Goal: Task Accomplishment & Management: Complete application form

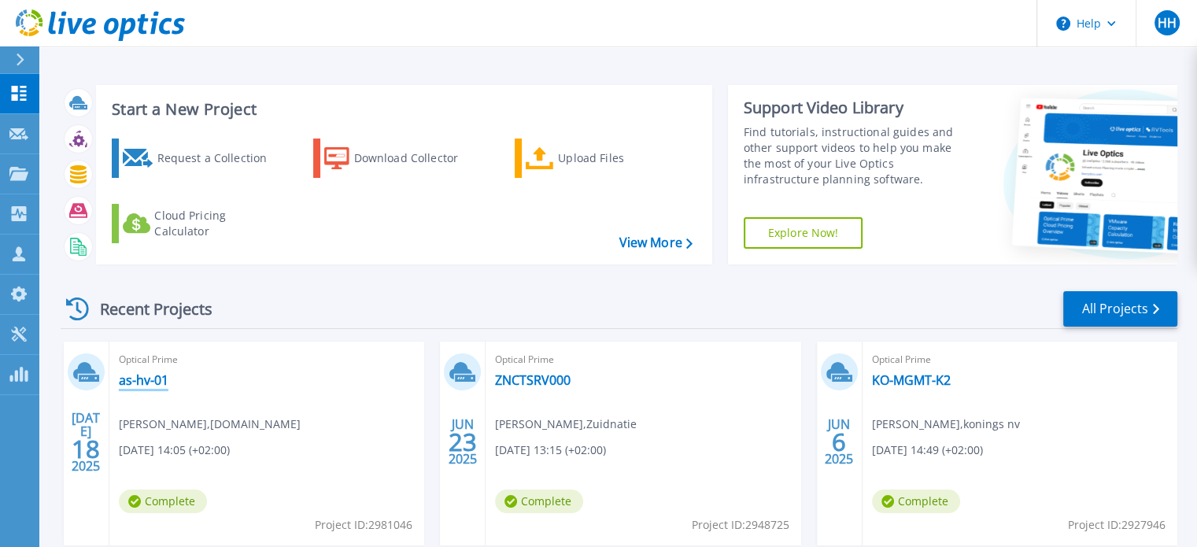
click at [123, 377] on link "as-hv-01" at bounding box center [144, 380] width 50 height 16
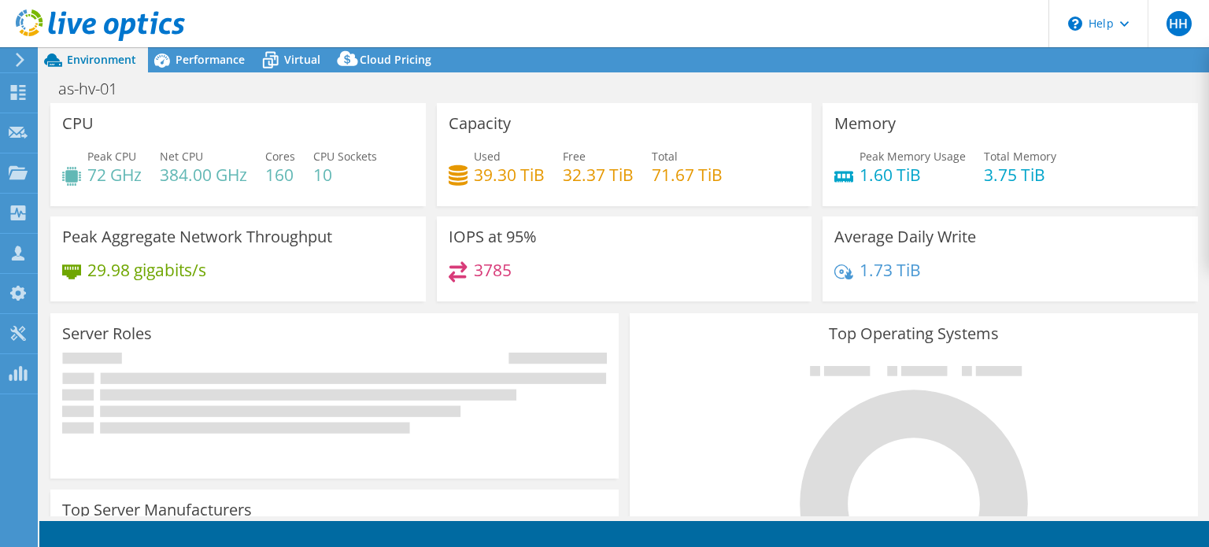
select select "USD"
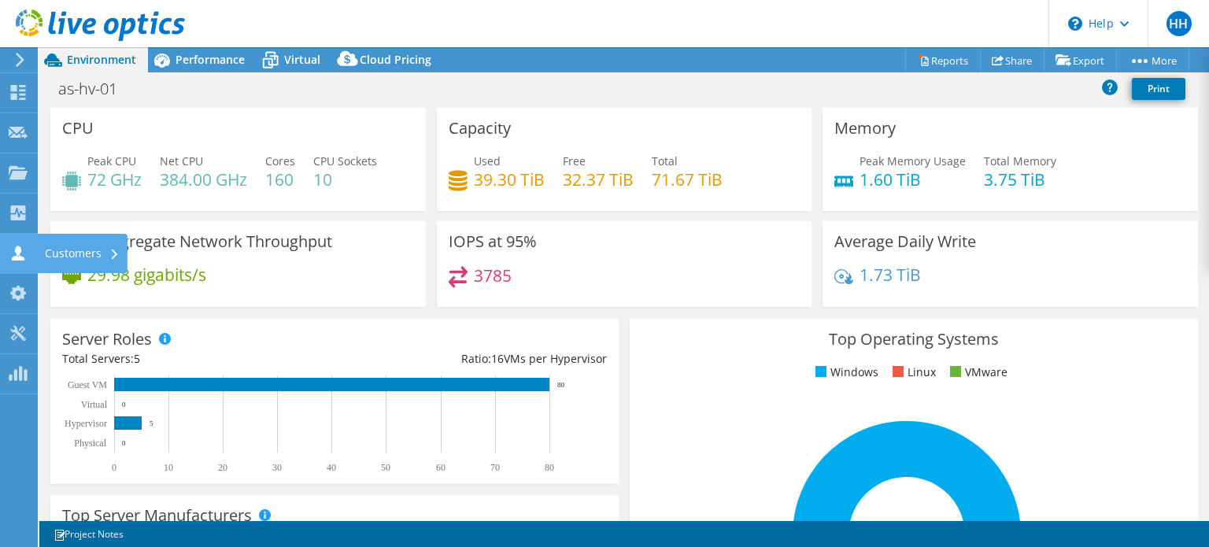
click at [60, 247] on div "Customers" at bounding box center [82, 253] width 91 height 39
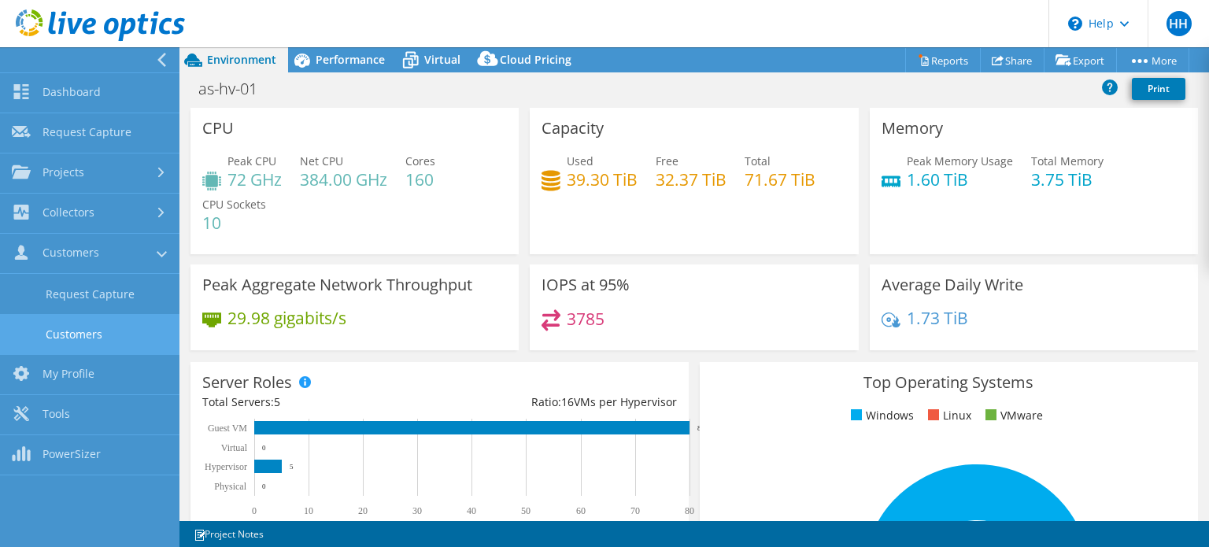
click at [70, 324] on link "Customers" at bounding box center [89, 334] width 179 height 40
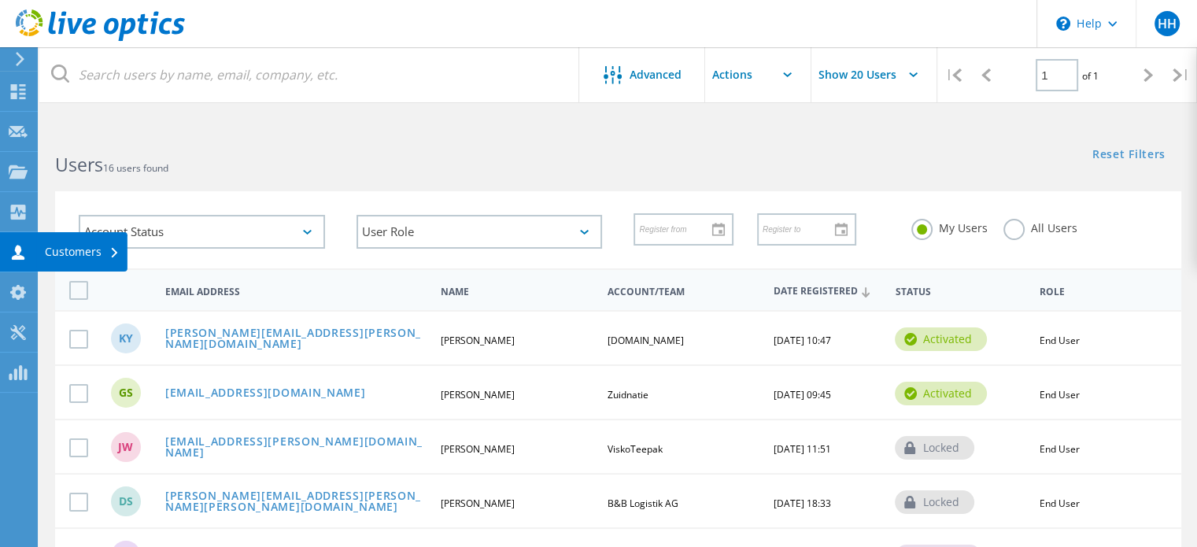
click at [84, 257] on div "Customers" at bounding box center [82, 251] width 75 height 11
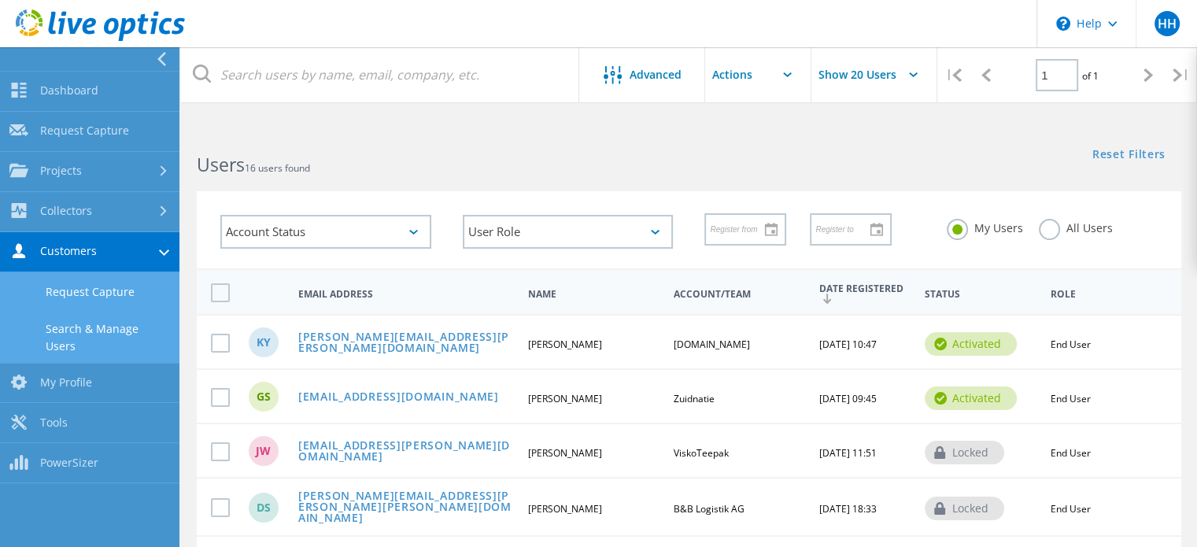
click at [68, 298] on link "Request Capture" at bounding box center [89, 292] width 179 height 40
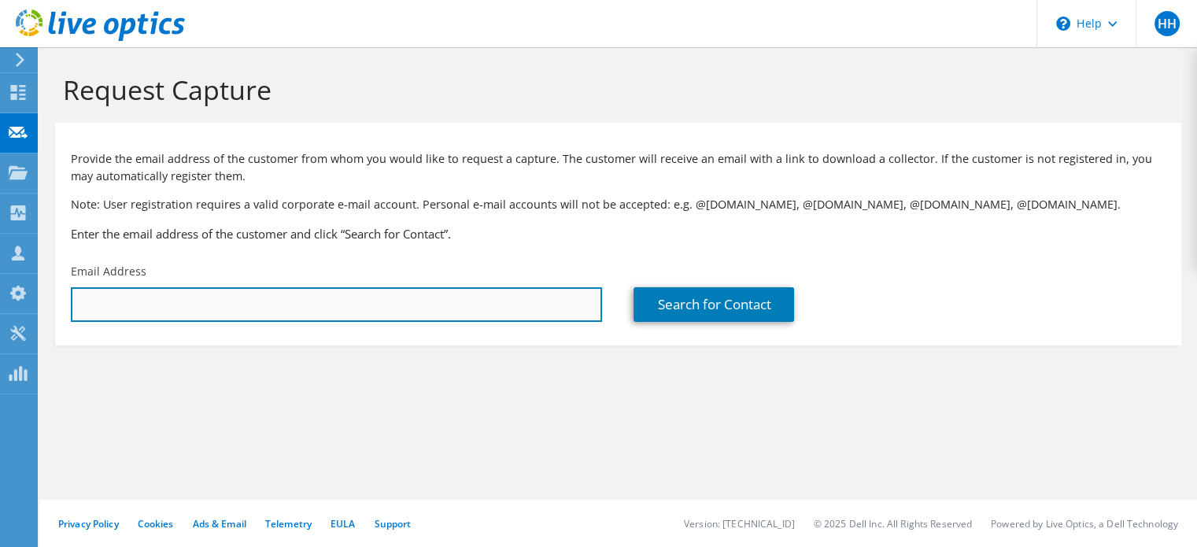
click at [257, 305] on input "text" at bounding box center [336, 304] width 531 height 35
paste input "[PERSON_NAME][EMAIL_ADDRESS][PERSON_NAME][DOMAIN_NAME]"
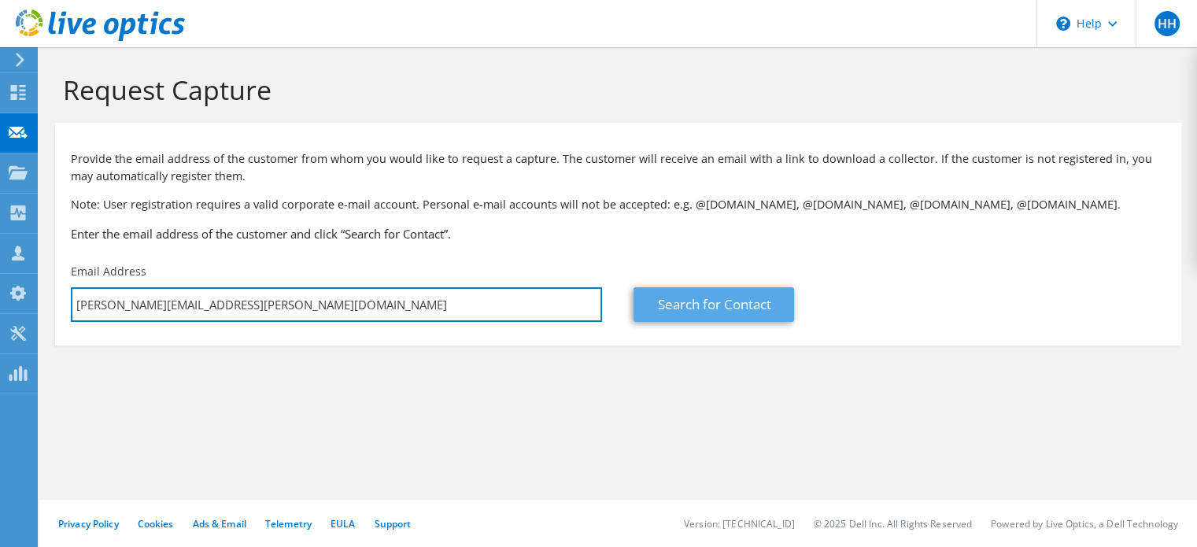
type input "[PERSON_NAME][EMAIL_ADDRESS][PERSON_NAME][DOMAIN_NAME]"
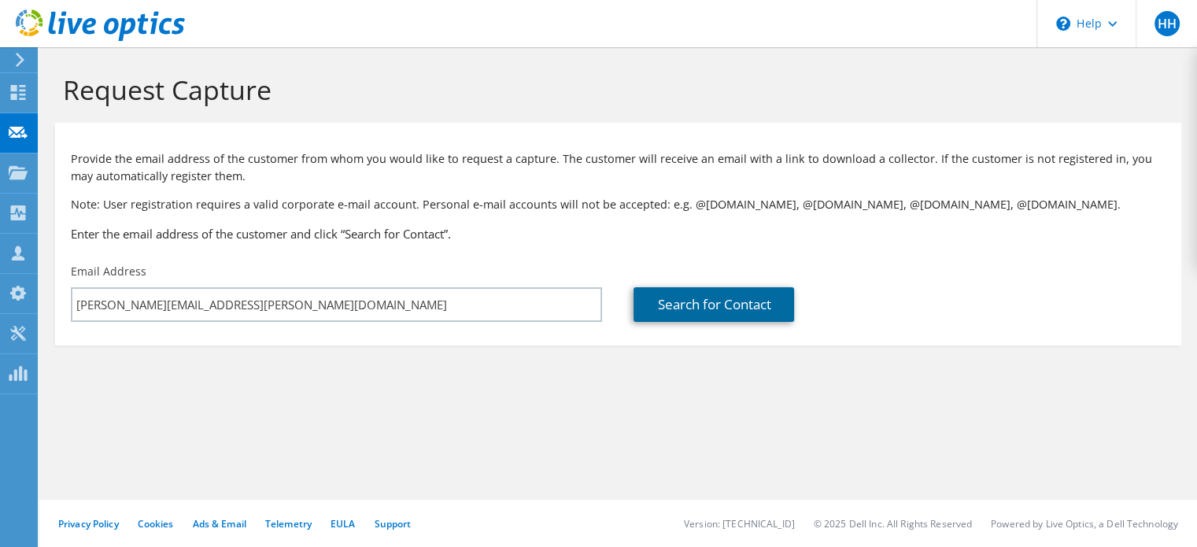
click at [692, 311] on link "Search for Contact" at bounding box center [714, 304] width 161 height 35
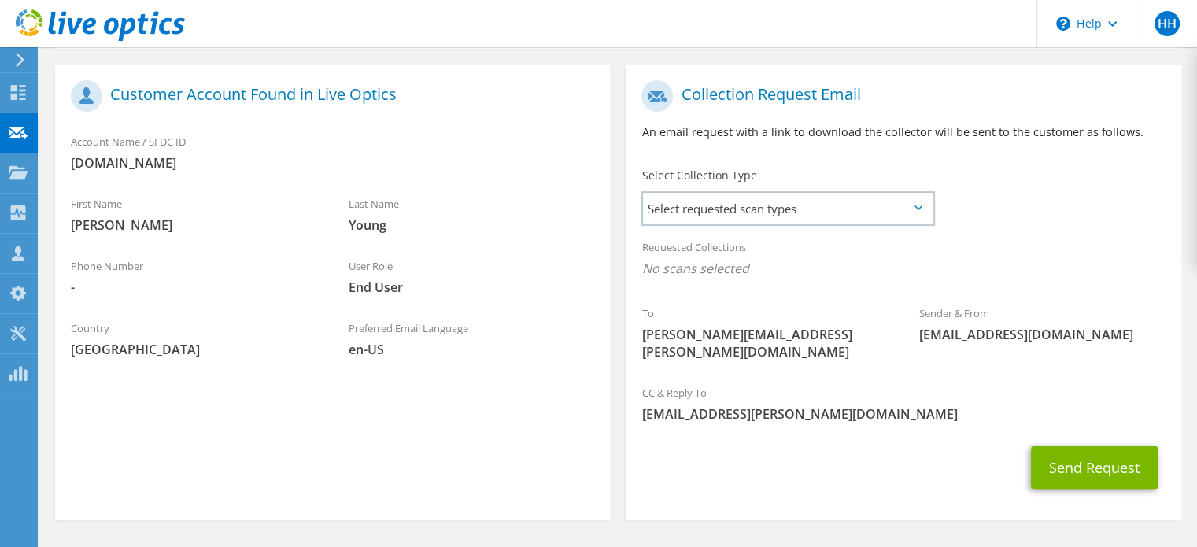
scroll to position [315, 0]
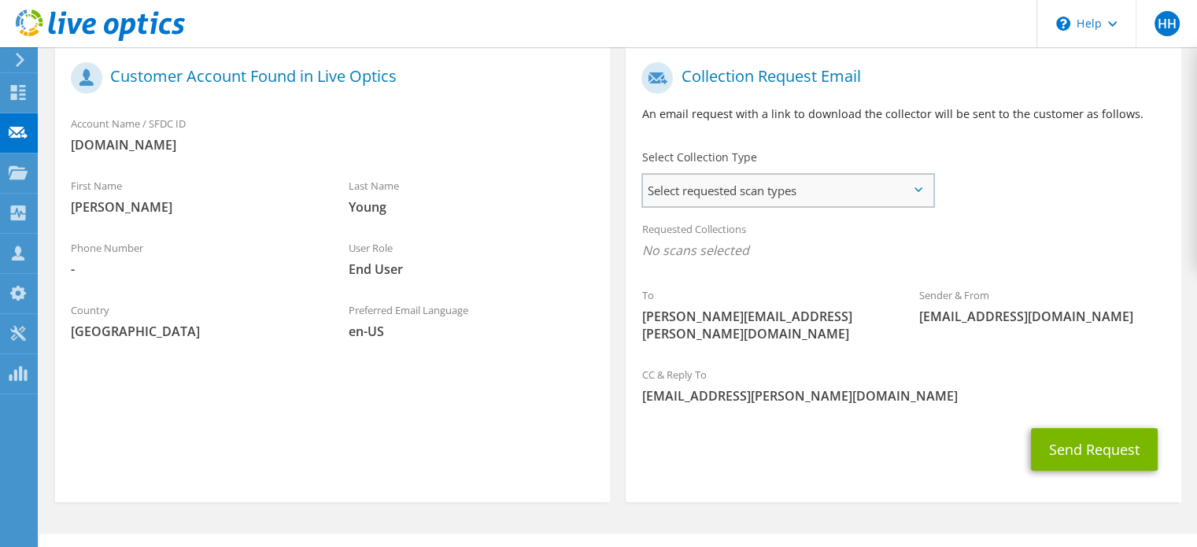
click at [864, 191] on span "Select requested scan types" at bounding box center [788, 190] width 290 height 31
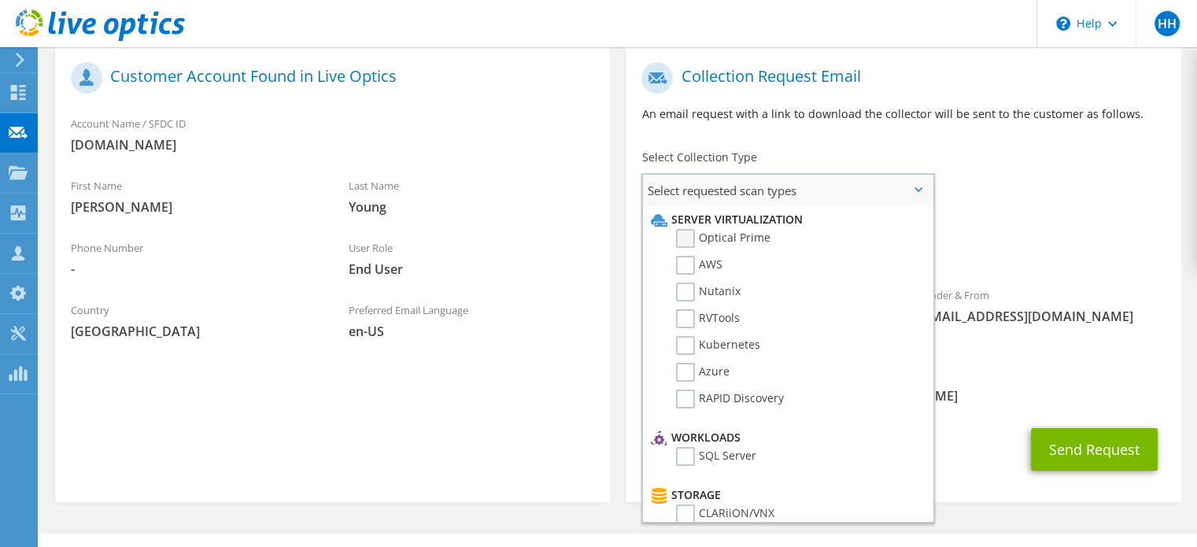
click at [689, 238] on label "Optical Prime" at bounding box center [723, 238] width 94 height 19
click at [0, 0] on input "Optical Prime" at bounding box center [0, 0] width 0 height 0
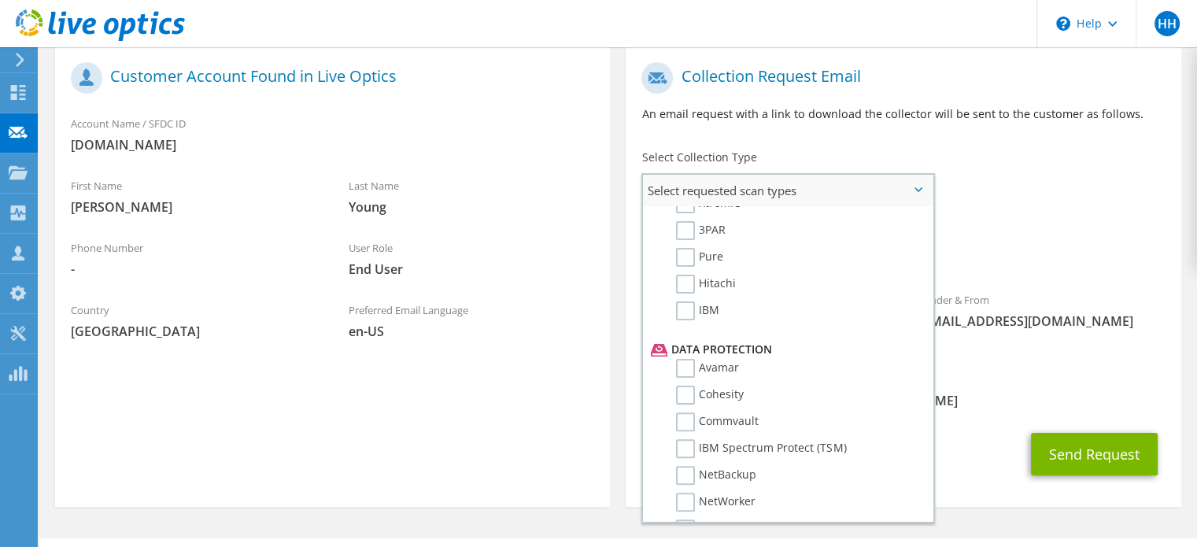
scroll to position [630, 0]
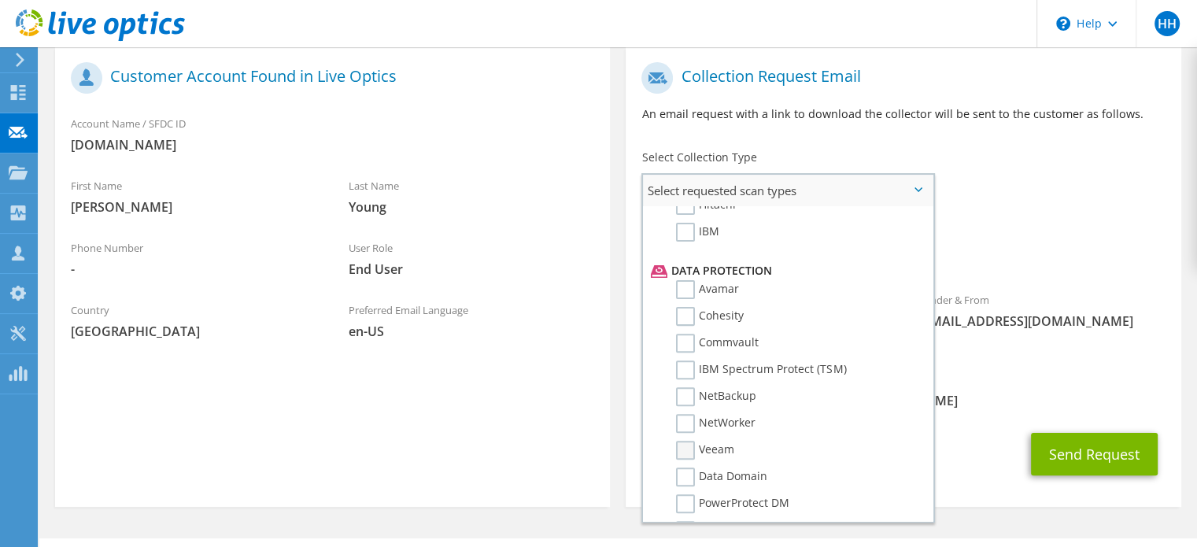
click at [690, 441] on label "Veeam" at bounding box center [705, 450] width 58 height 19
click at [0, 0] on input "Veeam" at bounding box center [0, 0] width 0 height 0
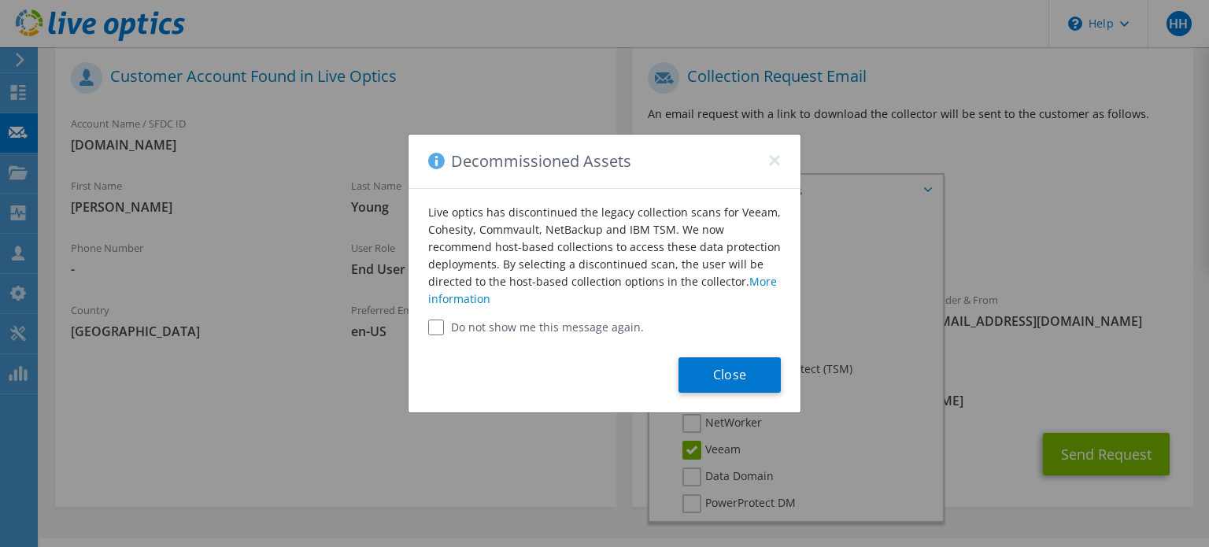
click at [549, 323] on label "Do not show me this message again." at bounding box center [604, 328] width 353 height 16
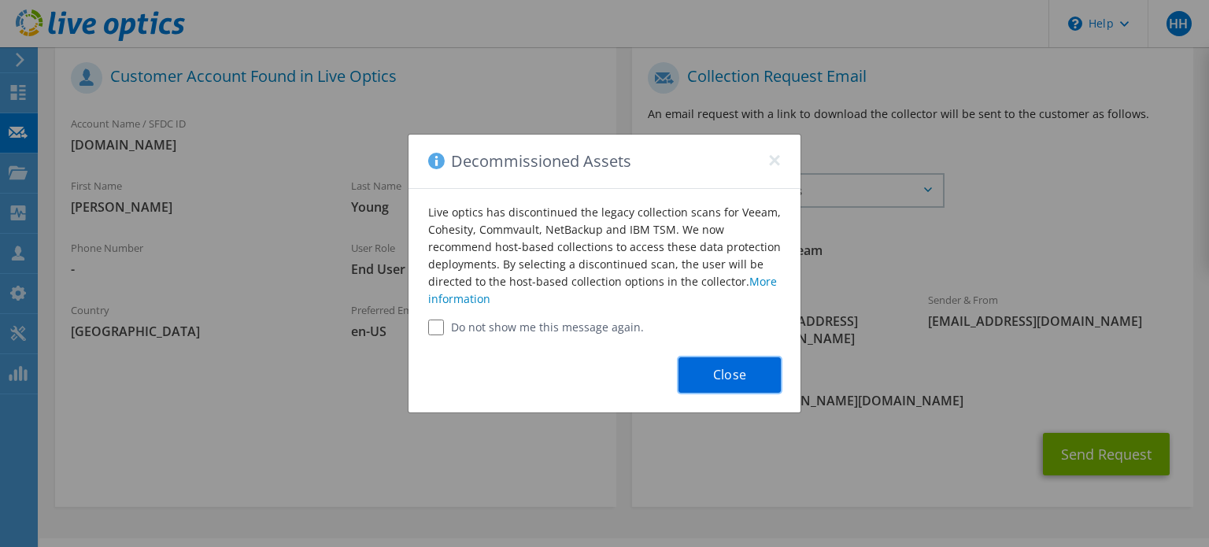
click at [721, 382] on button "Close" at bounding box center [730, 374] width 102 height 35
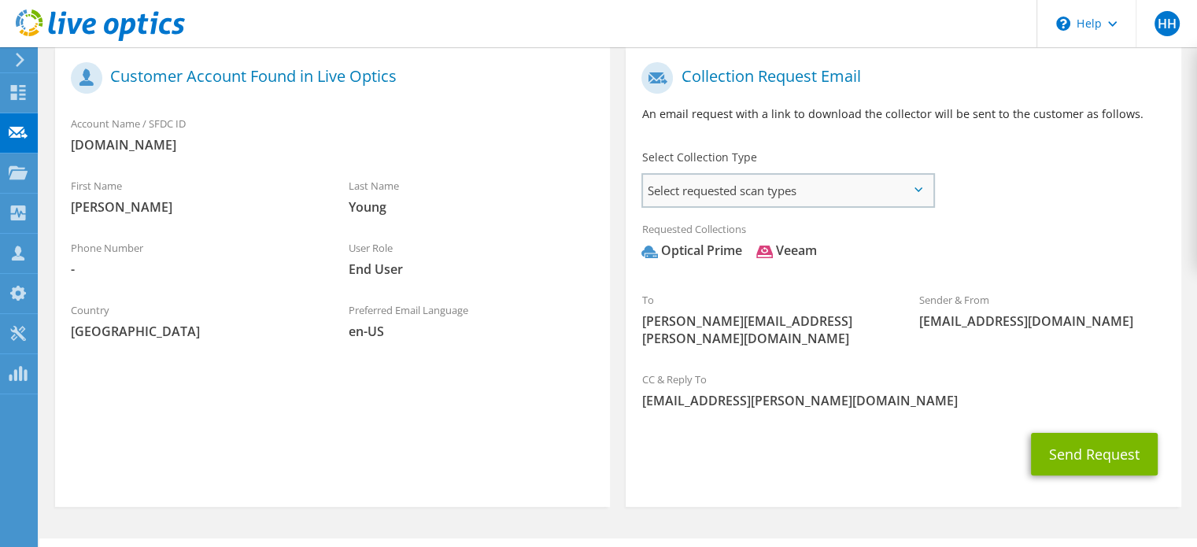
click at [737, 180] on span "Select requested scan types" at bounding box center [788, 190] width 290 height 31
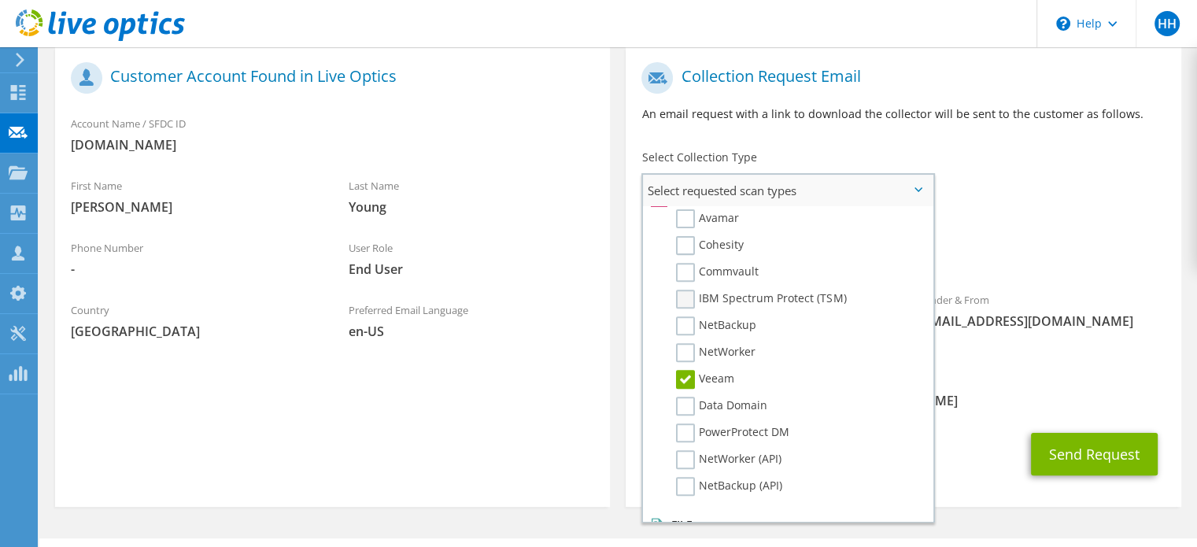
scroll to position [727, 0]
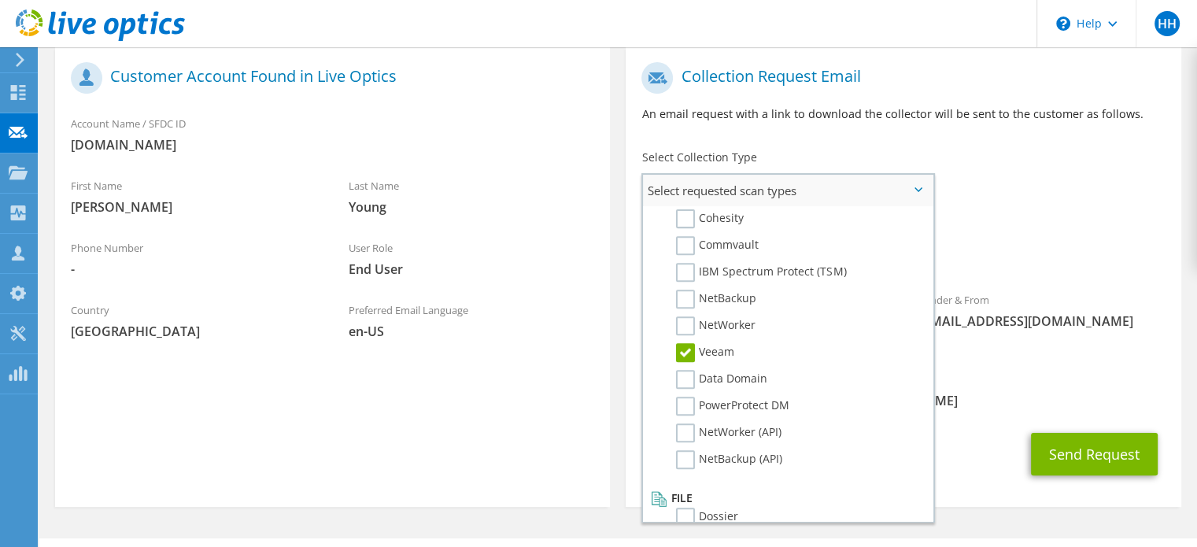
click at [682, 343] on label "Veeam" at bounding box center [705, 352] width 58 height 19
click at [0, 0] on input "Veeam" at bounding box center [0, 0] width 0 height 0
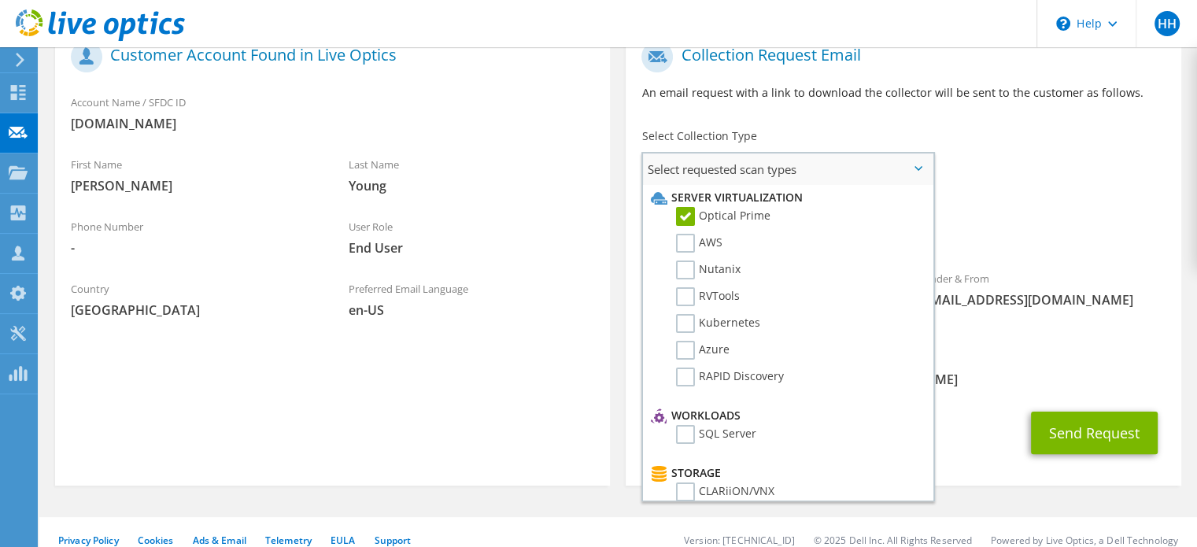
scroll to position [0, 0]
click at [1052, 188] on div "To kevin.young@cmb.tech Sender & From liveoptics@liveoptics.com" at bounding box center [903, 187] width 555 height 309
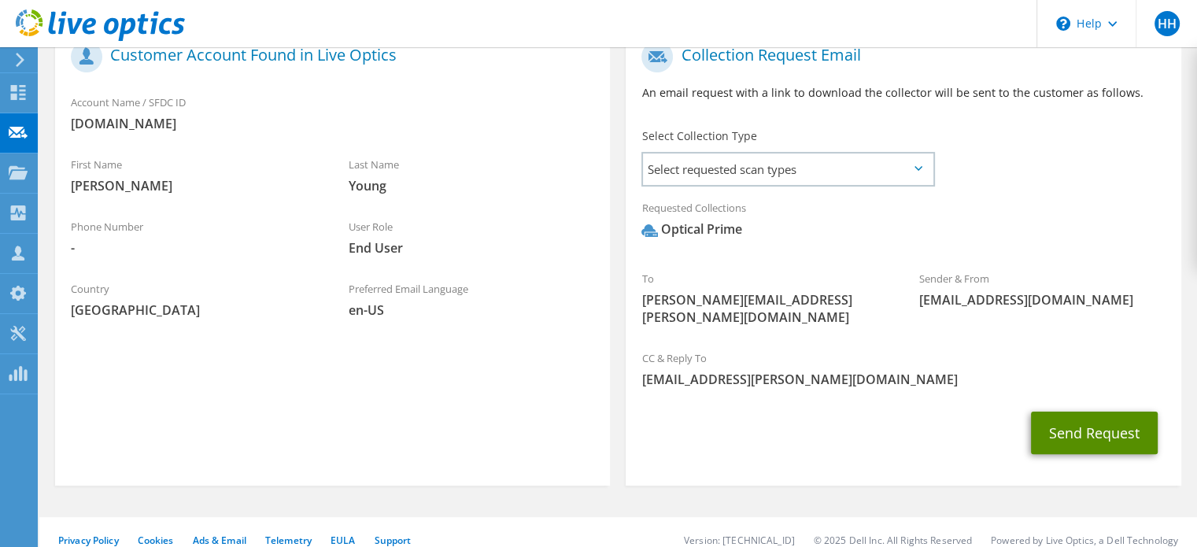
click at [1082, 412] on button "Send Request" at bounding box center [1094, 433] width 127 height 43
